Goal: Transaction & Acquisition: Book appointment/travel/reservation

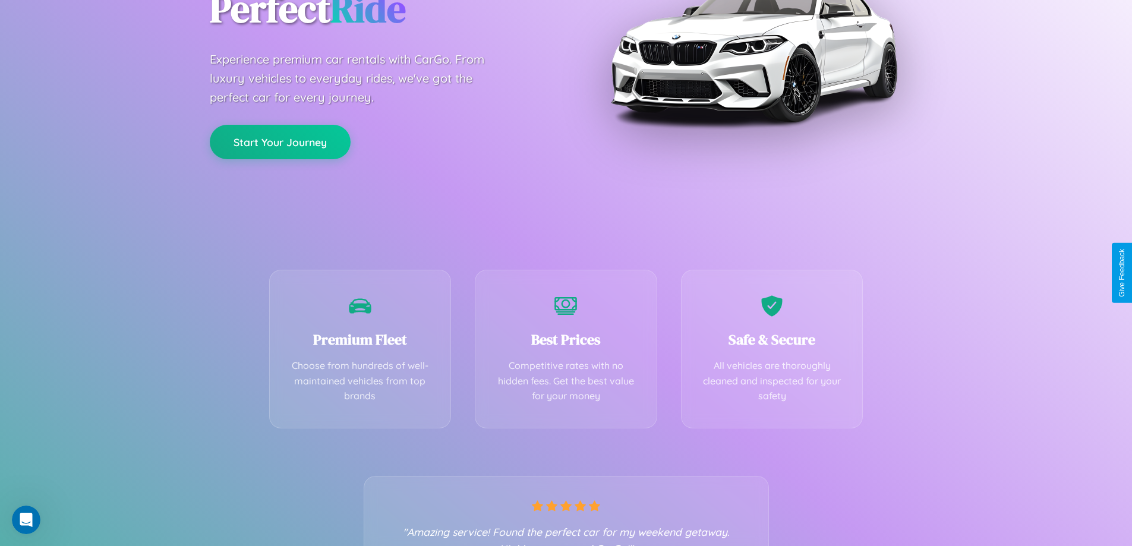
scroll to position [234, 0]
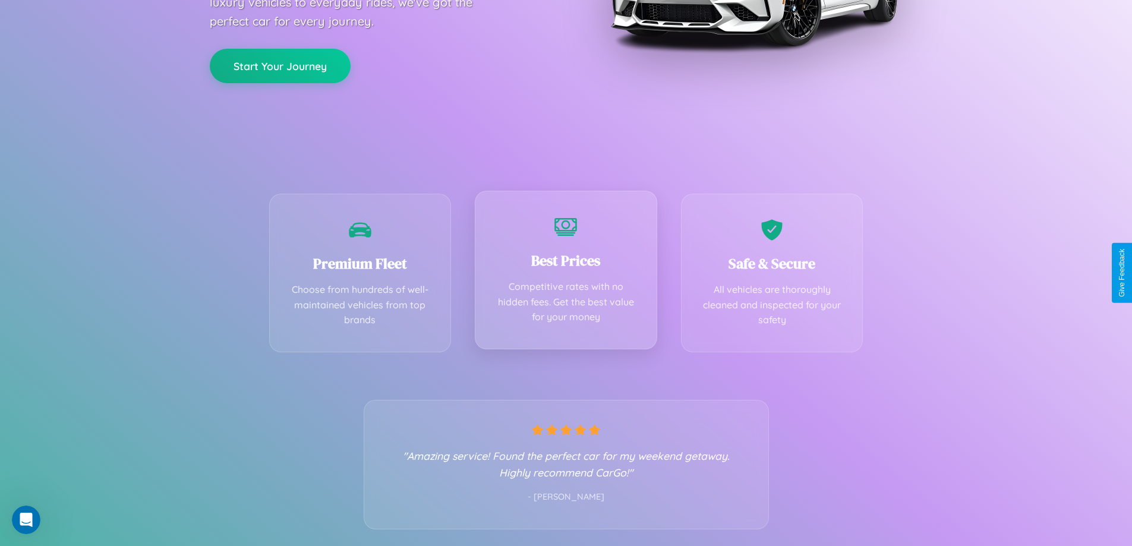
click at [565, 273] on div "Best Prices Competitive rates with no hidden fees. Get the best value for your …" at bounding box center [566, 270] width 182 height 159
click at [280, 65] on button "Start Your Journey" at bounding box center [280, 65] width 141 height 34
click at [280, 64] on button "Start Your Journey" at bounding box center [280, 65] width 141 height 34
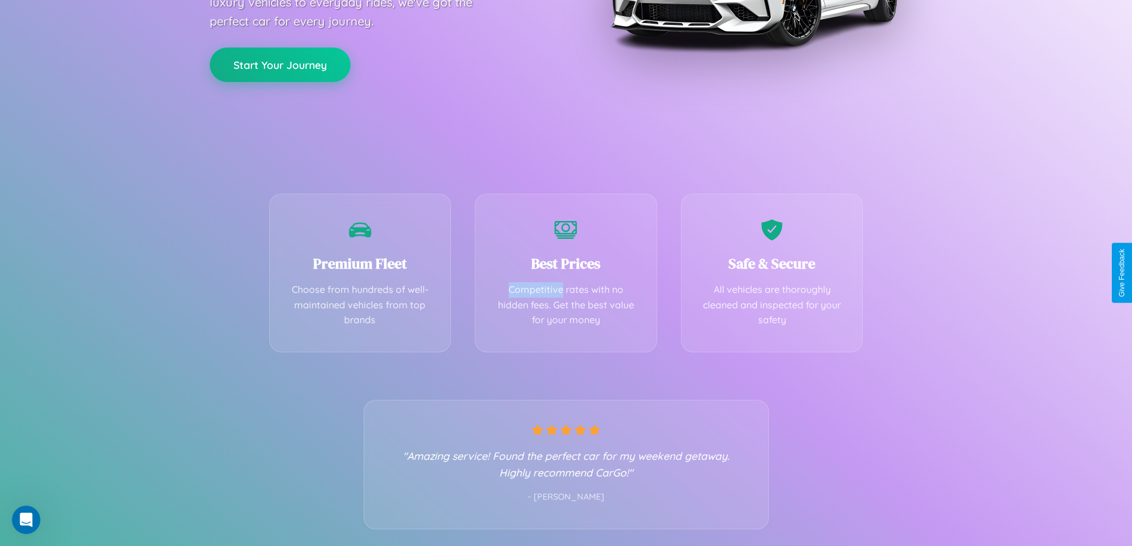
click at [280, 64] on button "Start Your Journey" at bounding box center [280, 65] width 141 height 34
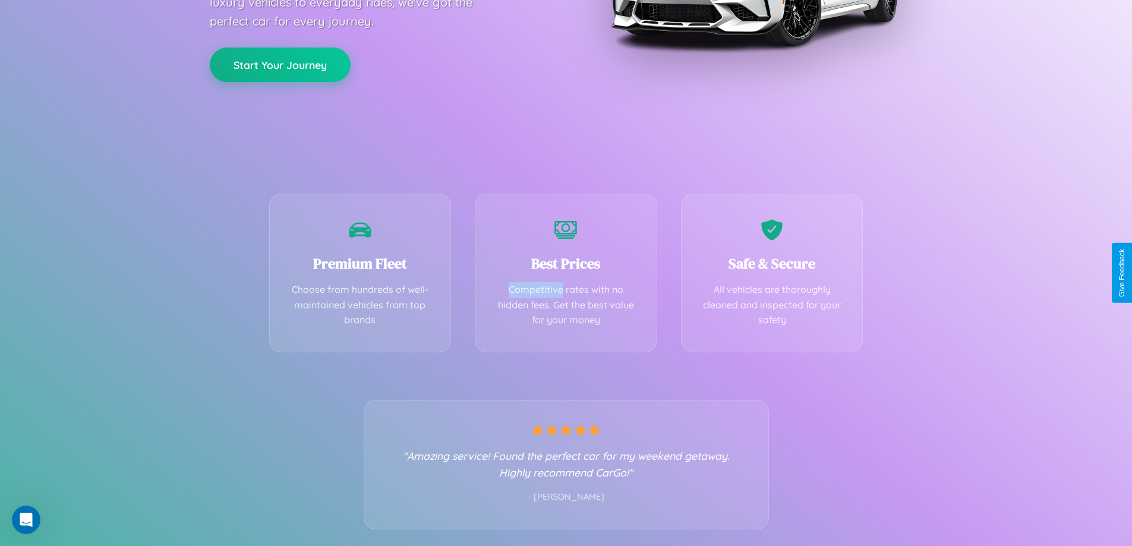
click at [280, 64] on button "Start Your Journey" at bounding box center [280, 65] width 141 height 34
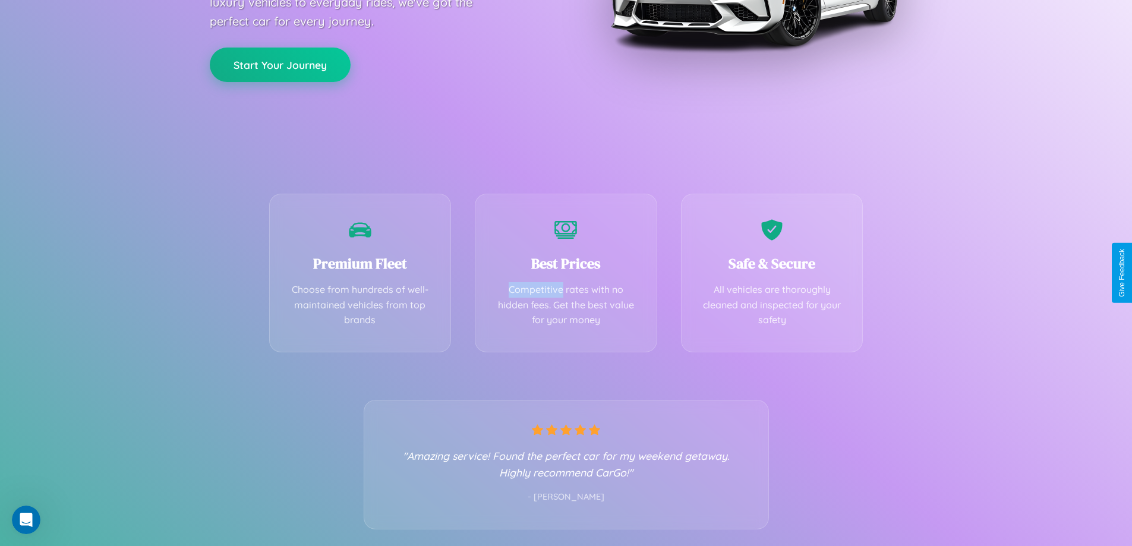
click at [280, 64] on button "Start Your Journey" at bounding box center [280, 65] width 141 height 34
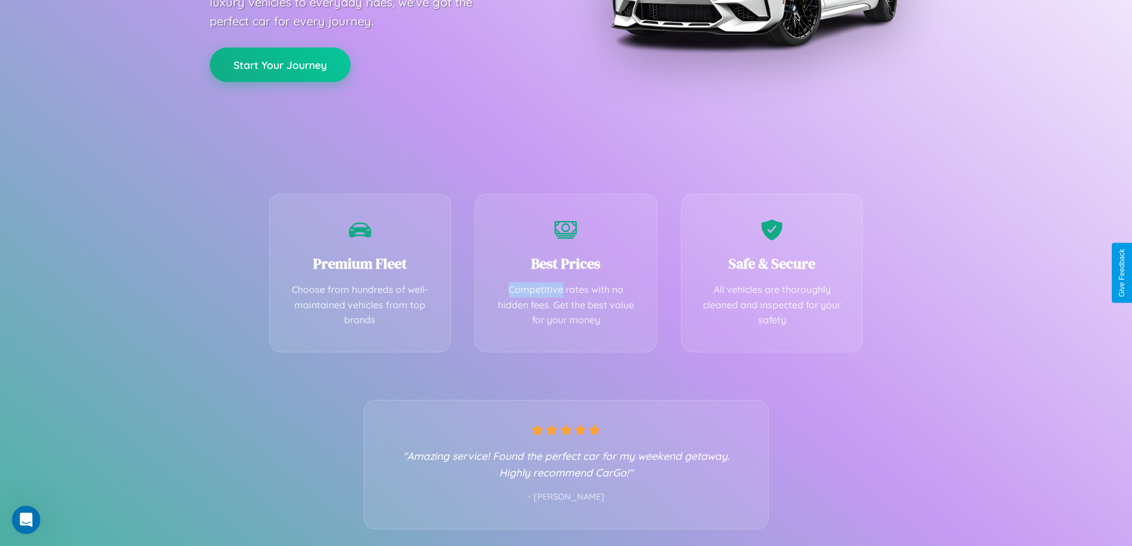
click at [280, 64] on button "Start Your Journey" at bounding box center [280, 65] width 141 height 34
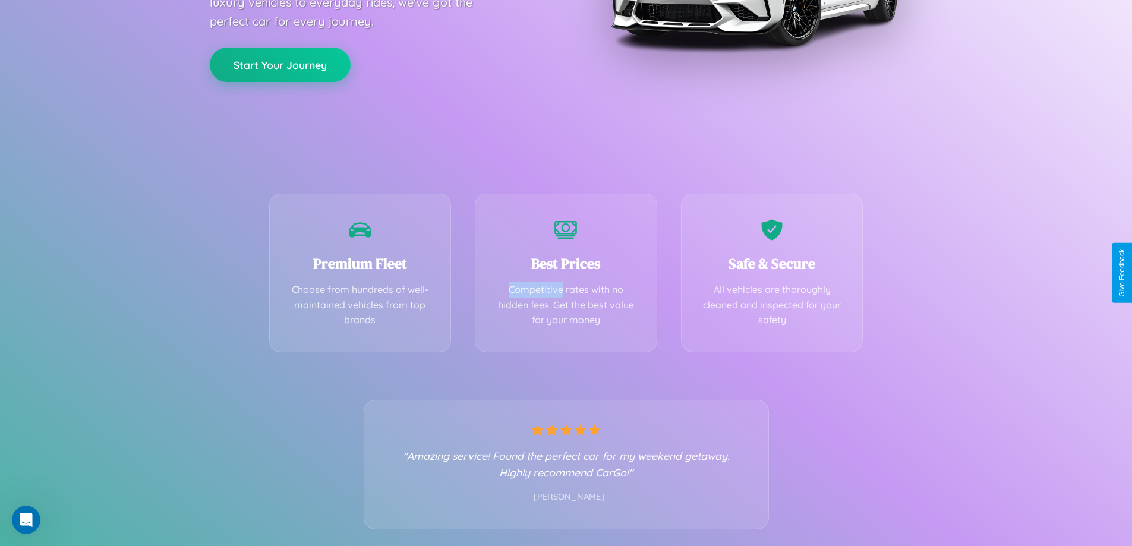
click at [280, 64] on button "Start Your Journey" at bounding box center [280, 65] width 141 height 34
